Goal: Find specific page/section: Find specific page/section

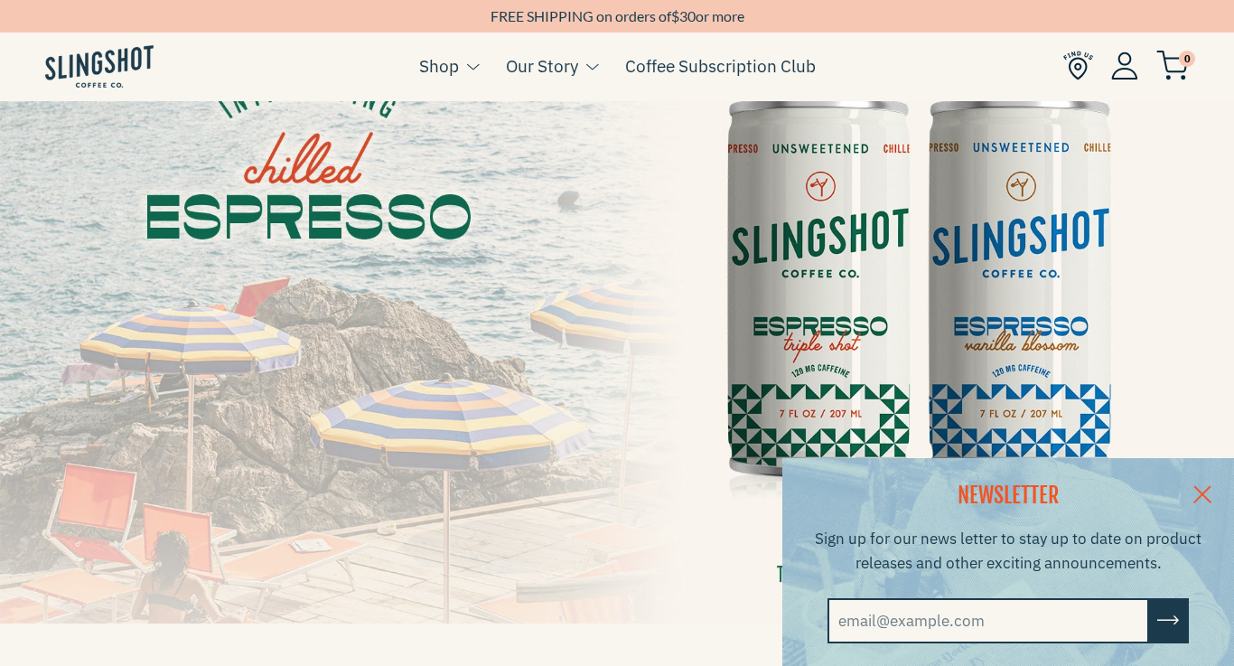
scroll to position [170, 0]
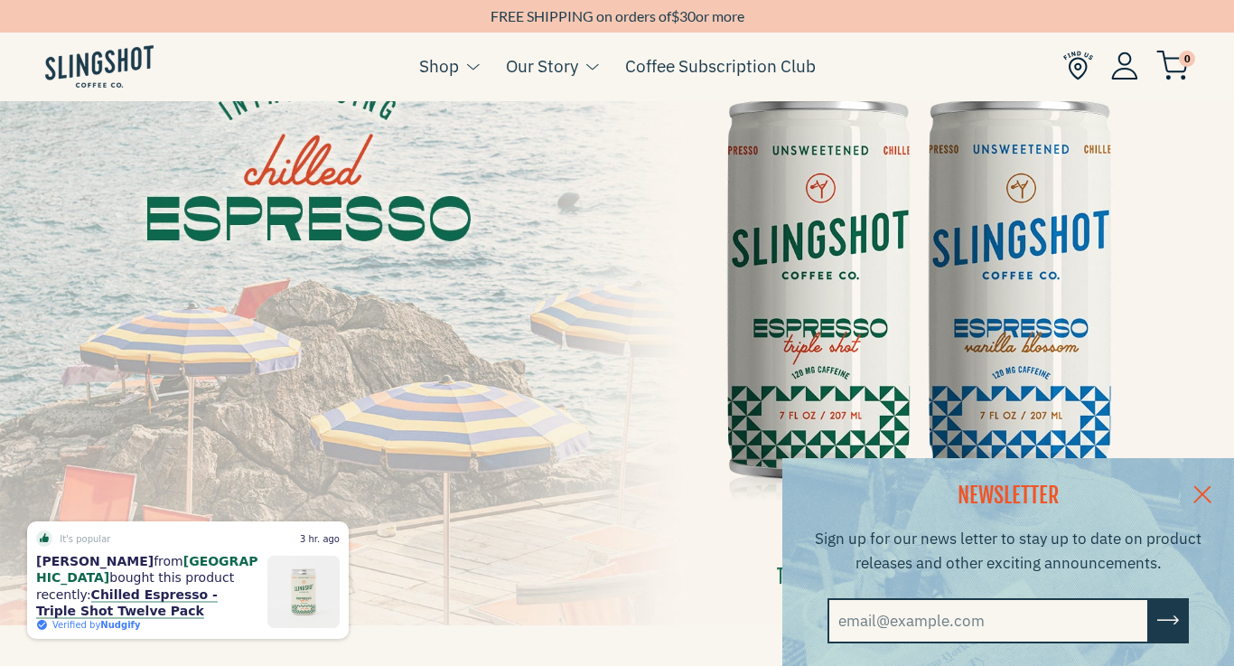
click at [1208, 475] on link at bounding box center [1202, 493] width 63 height 70
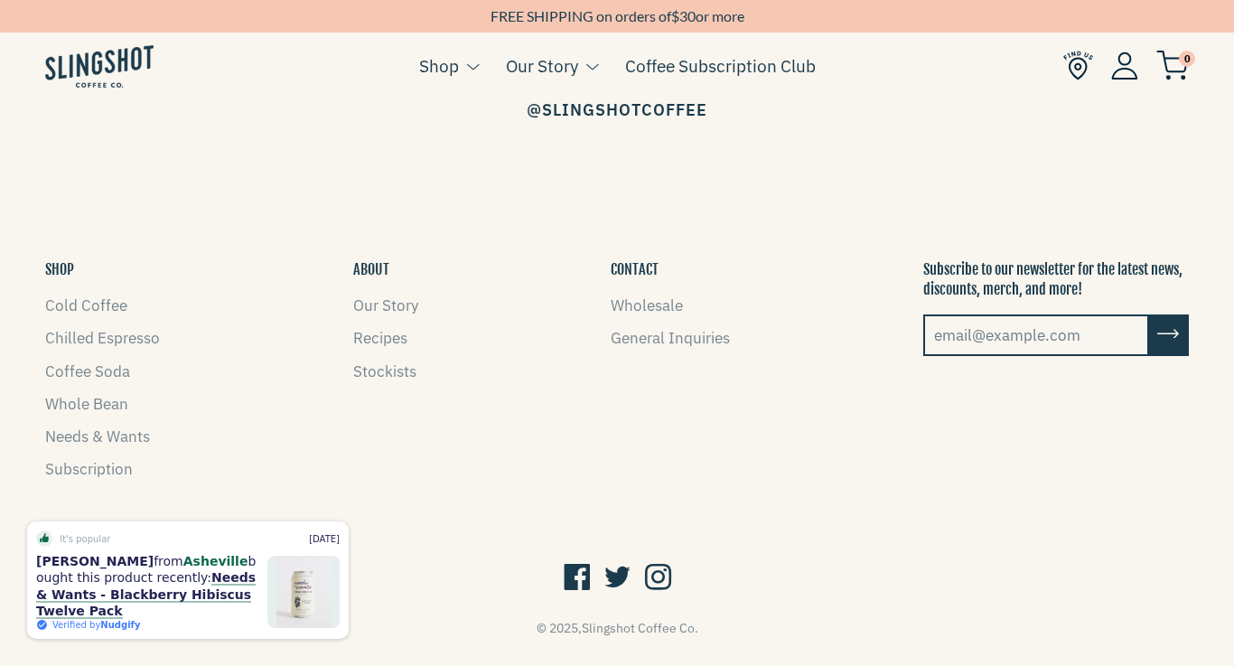
scroll to position [2609, 0]
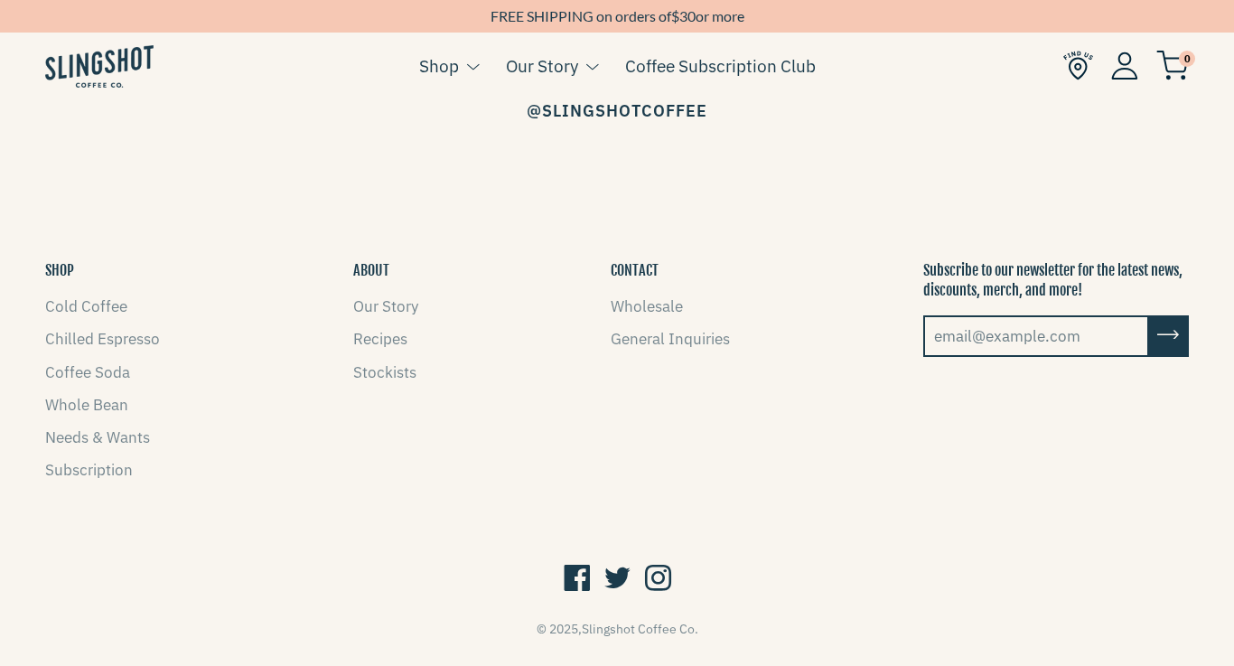
click at [1070, 68] on img at bounding box center [1078, 66] width 30 height 30
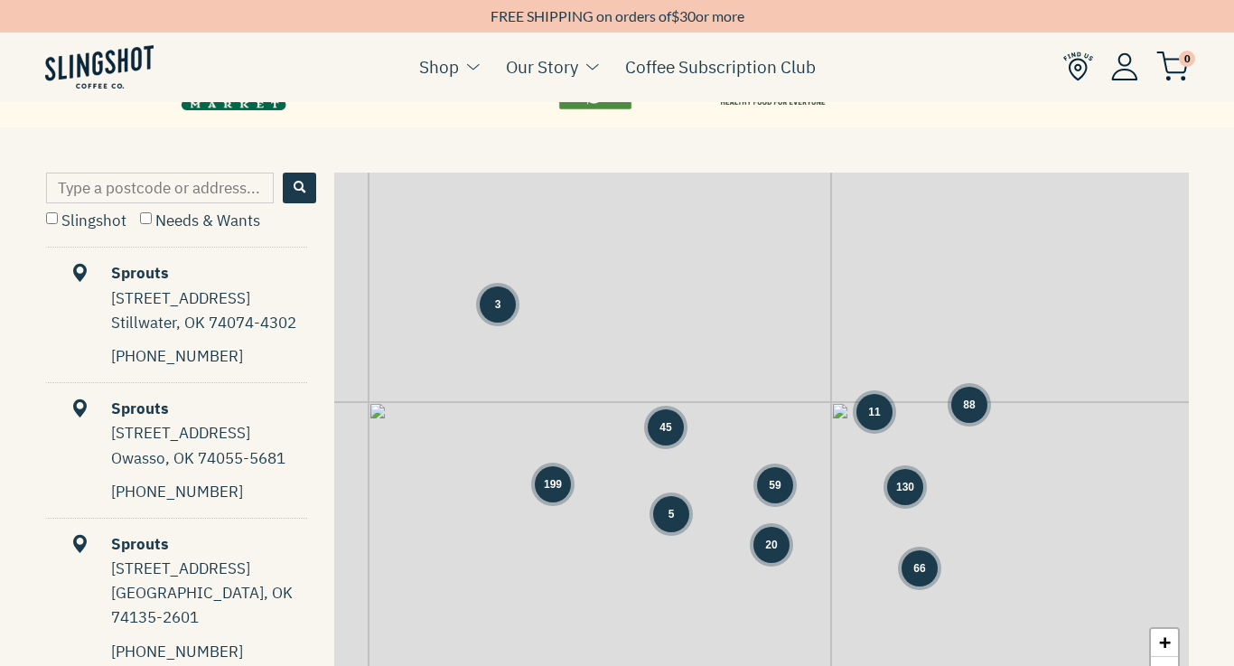
scroll to position [835, 0]
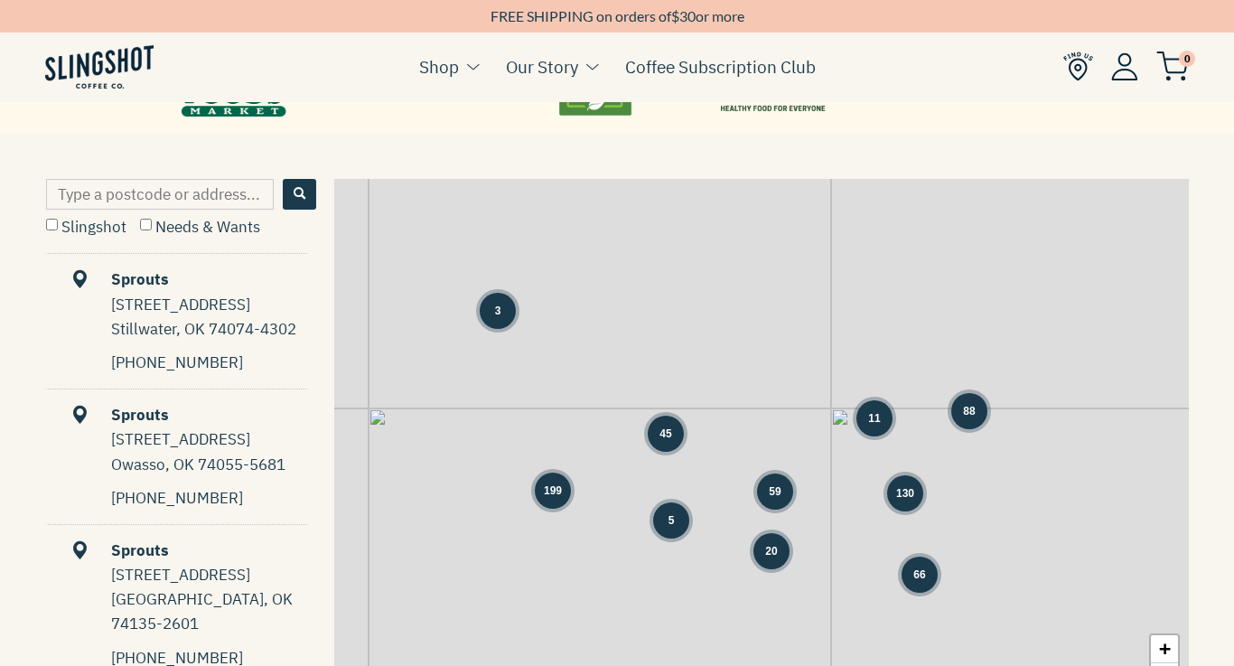
click at [178, 187] on input "Type a postcode or address..." at bounding box center [160, 194] width 228 height 31
type input "28206"
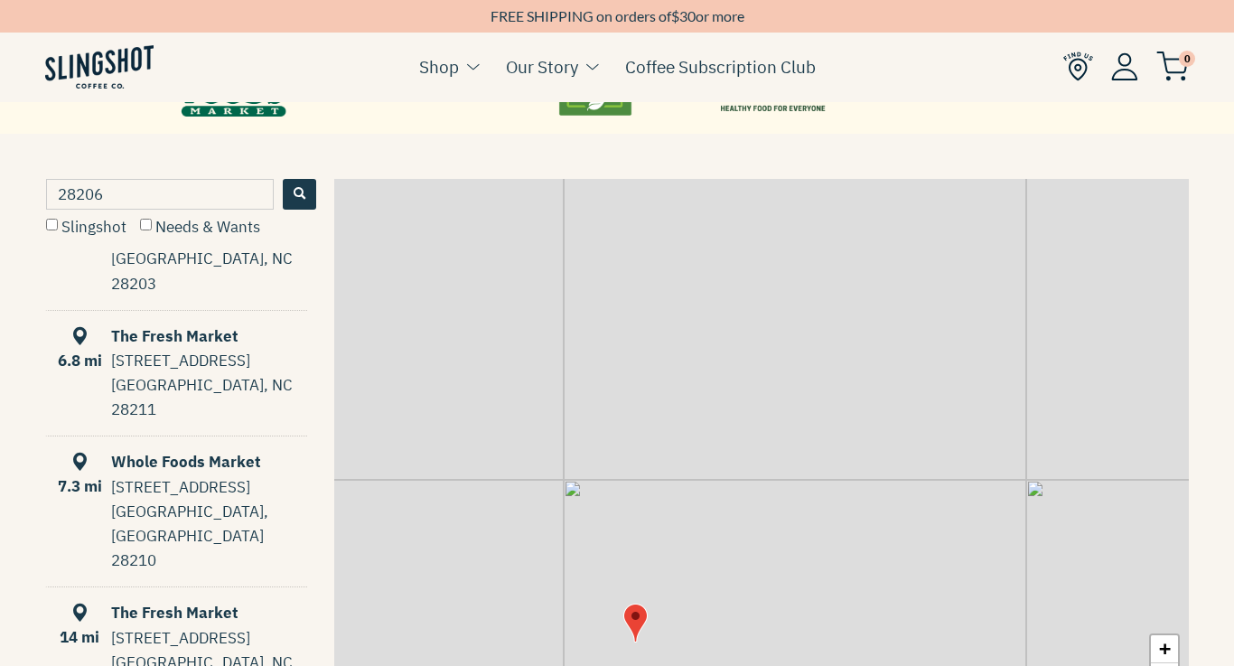
scroll to position [0, 0]
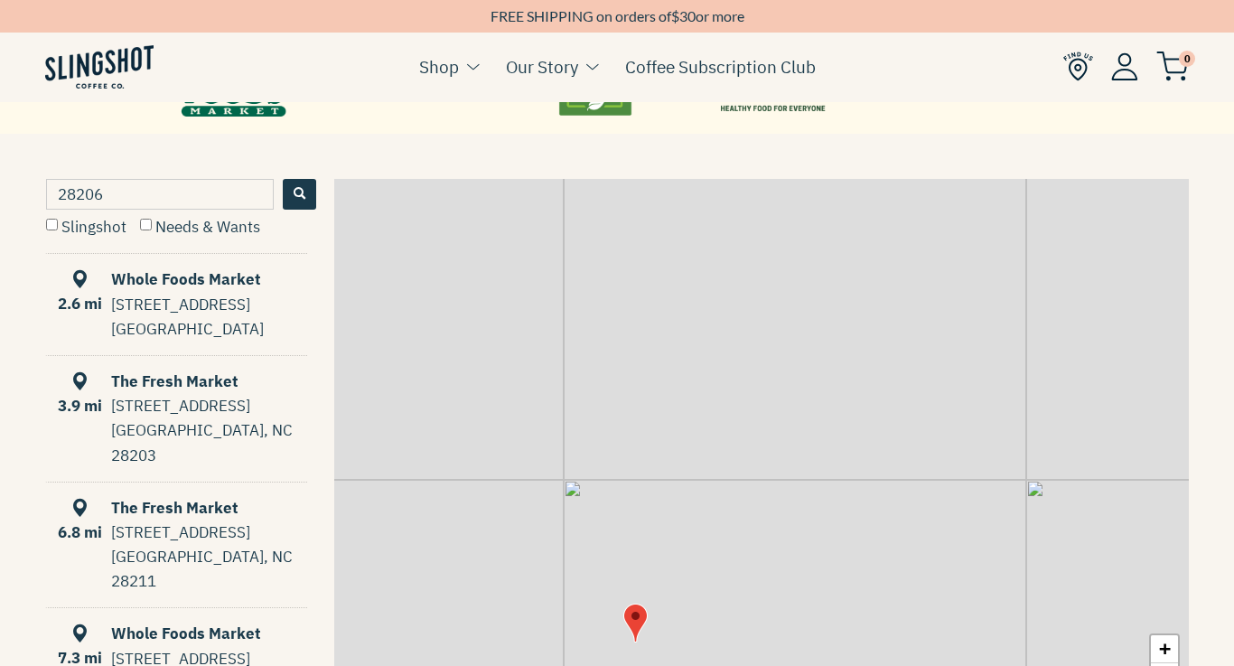
click at [145, 224] on input "Needs & Wants" at bounding box center [146, 225] width 12 height 12
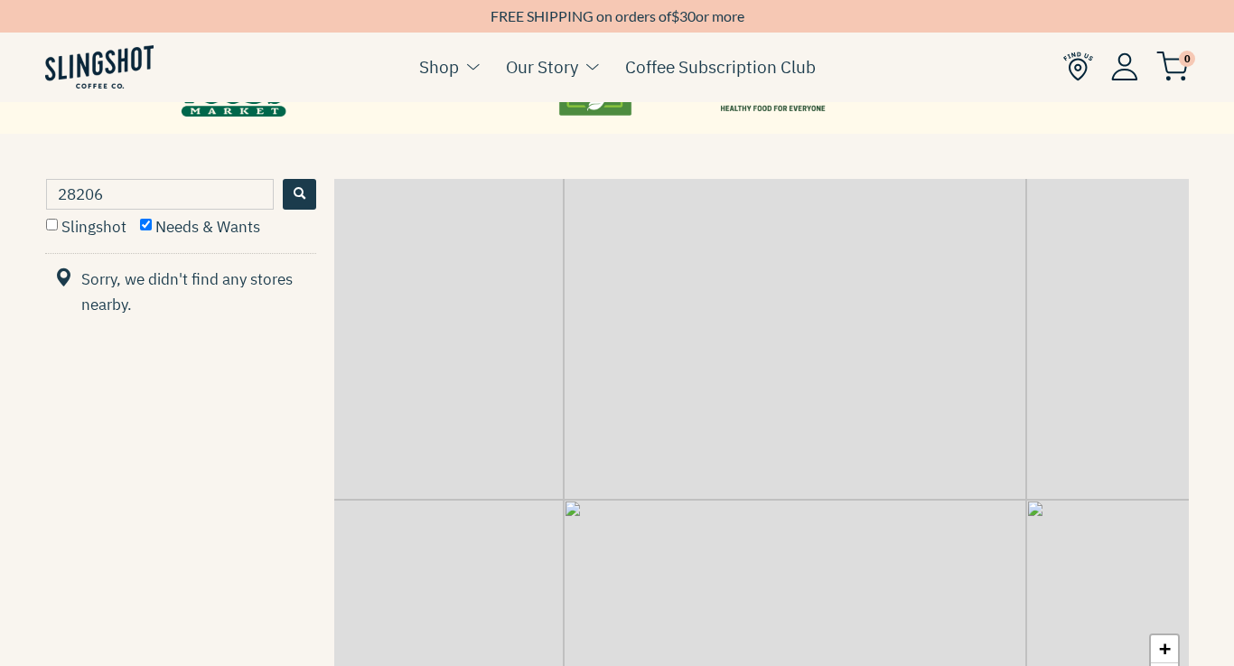
click at [145, 224] on input "Needs & Wants" at bounding box center [146, 225] width 12 height 12
checkbox input "false"
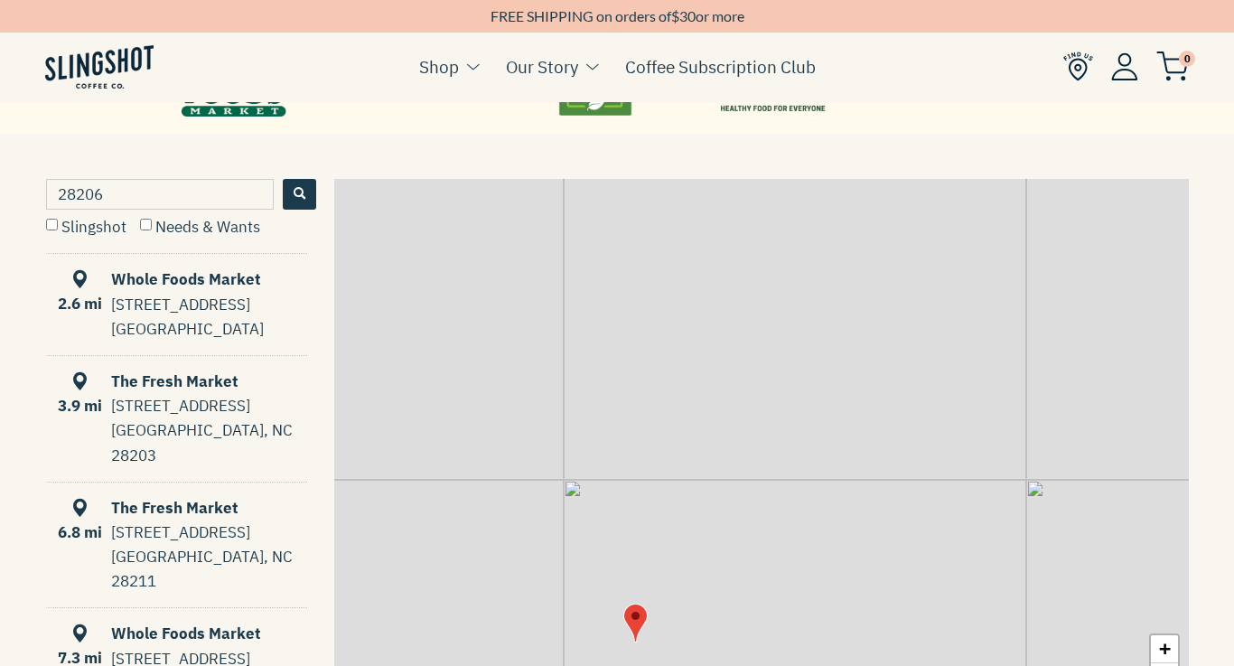
click at [56, 228] on input "Slingshot" at bounding box center [52, 225] width 12 height 12
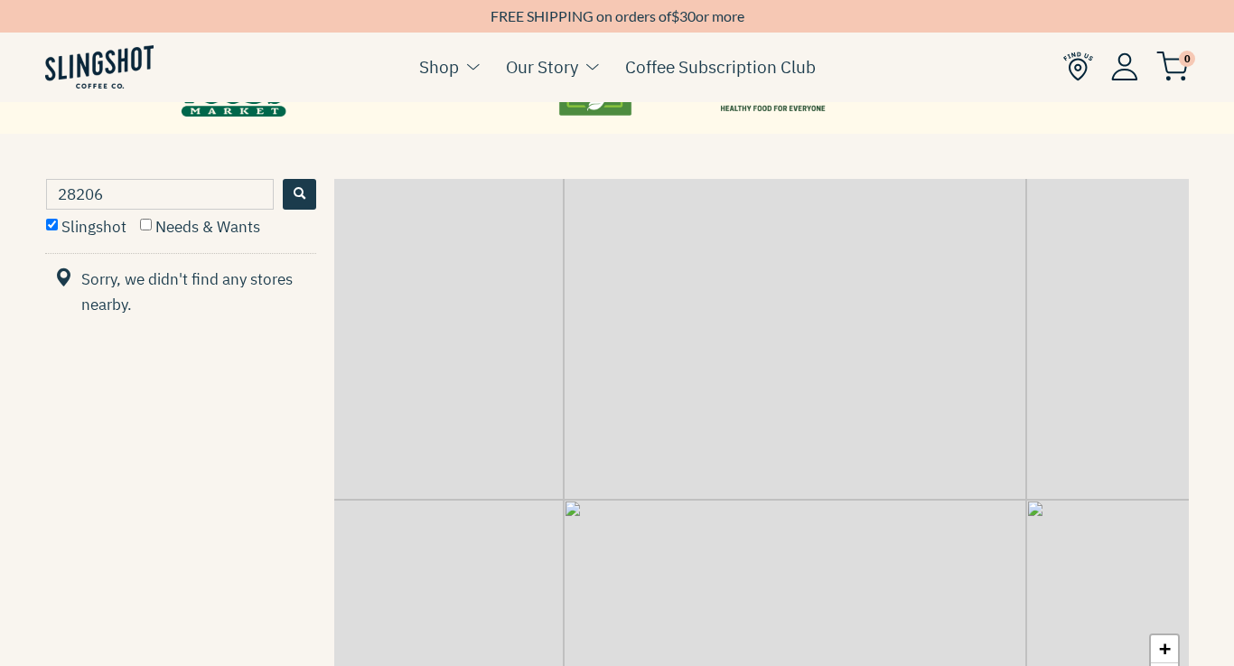
click at [56, 228] on input "Slingshot" at bounding box center [52, 225] width 12 height 12
checkbox input "false"
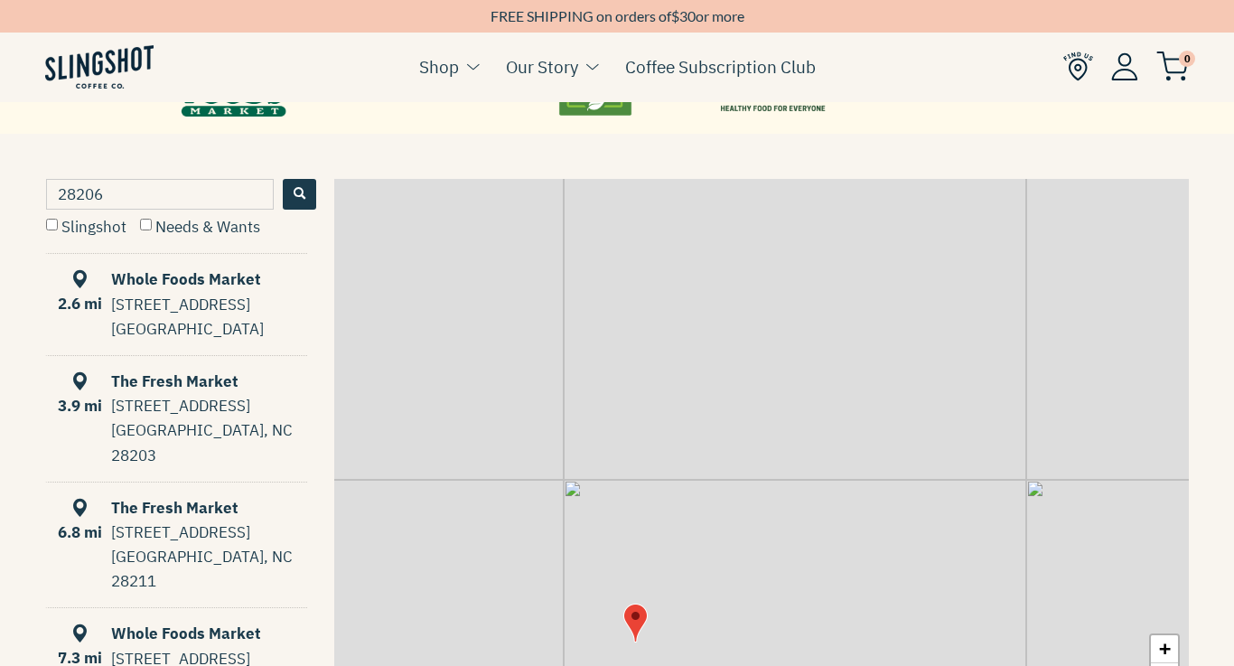
click at [158, 278] on div "Whole Foods Market" at bounding box center [177, 279] width 259 height 24
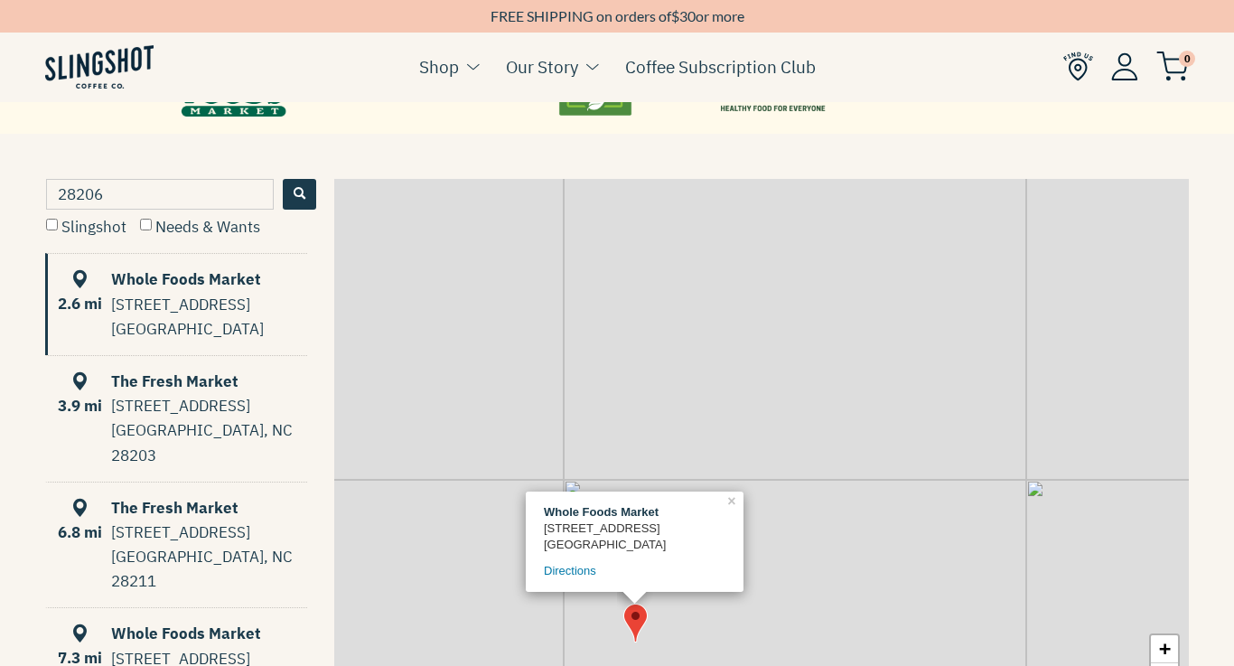
scroll to position [1, 0]
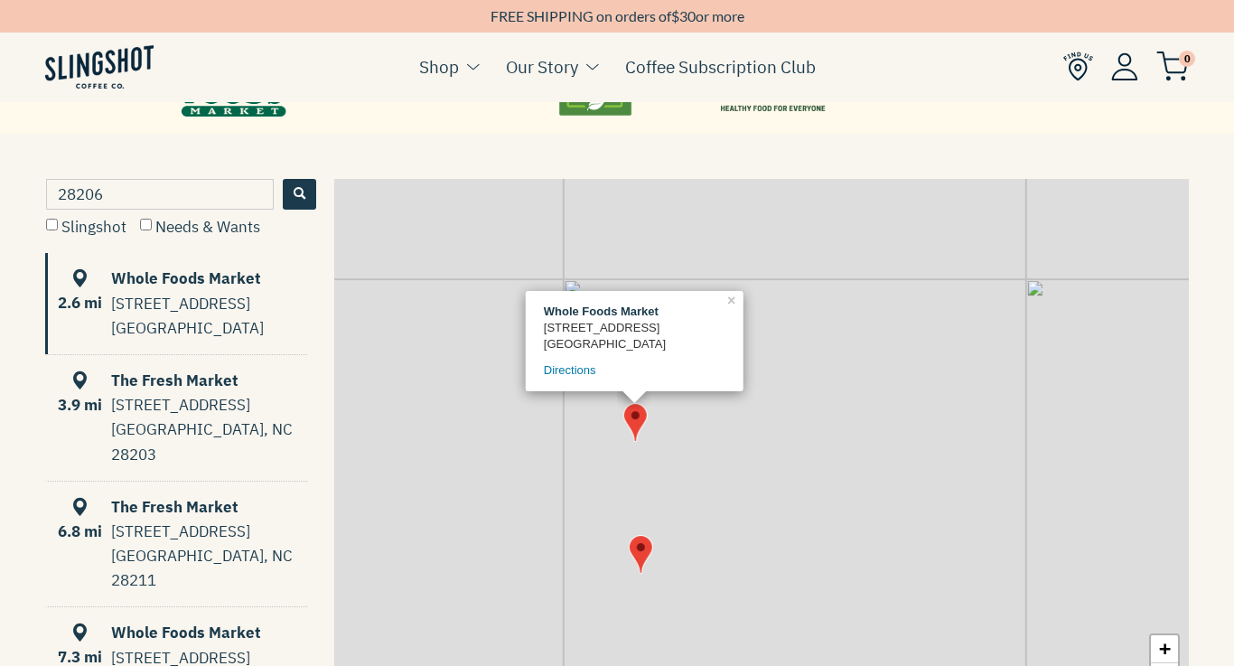
drag, startPoint x: 481, startPoint y: 547, endPoint x: 481, endPoint y: 341, distance: 205.1
click at [481, 341] on div "2.6 mi Whole Foods Market [STREET_ADDRESS] Directions × + −" at bounding box center [761, 455] width 855 height 553
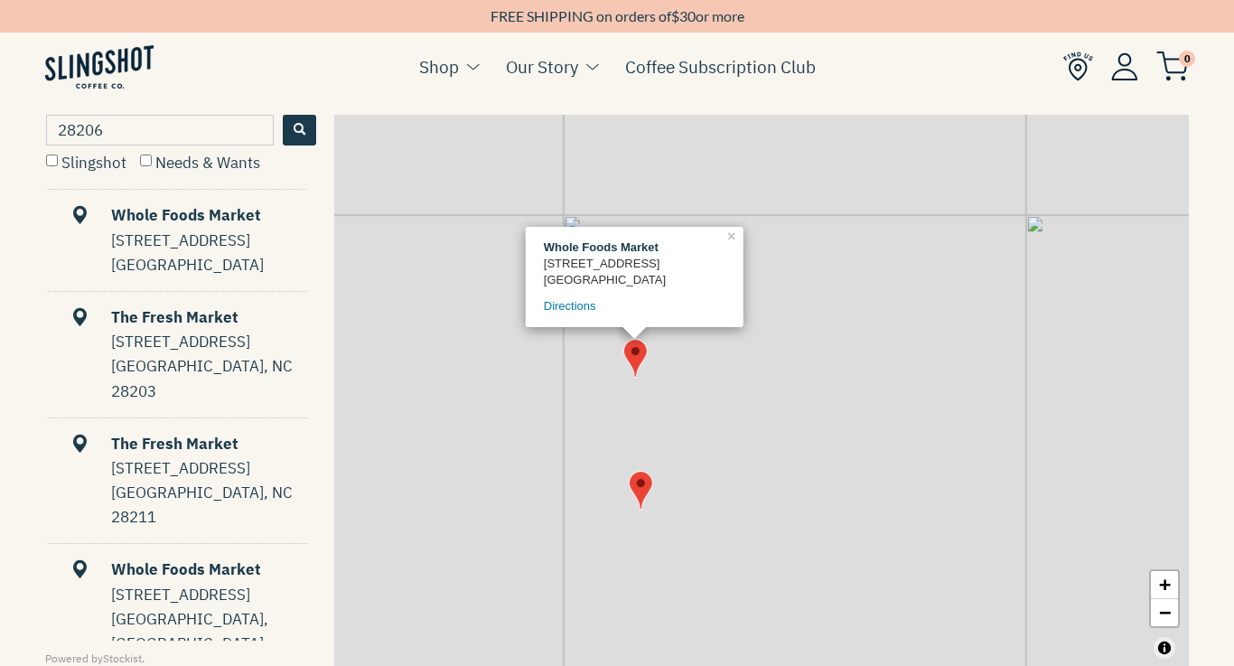
scroll to position [884, 0]
